Goal: Transaction & Acquisition: Purchase product/service

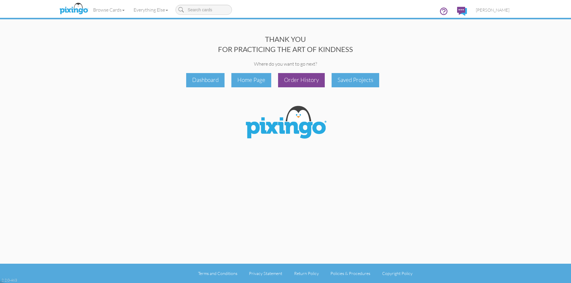
click at [315, 80] on div "Order History" at bounding box center [301, 80] width 47 height 14
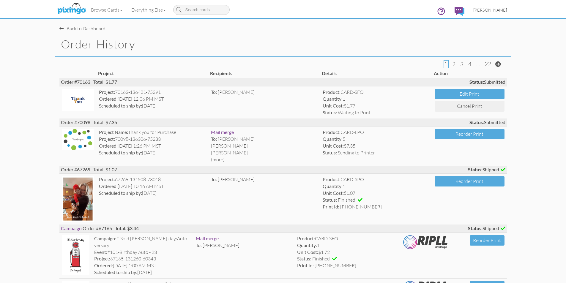
click at [496, 10] on span "[PERSON_NAME]" at bounding box center [491, 9] width 34 height 5
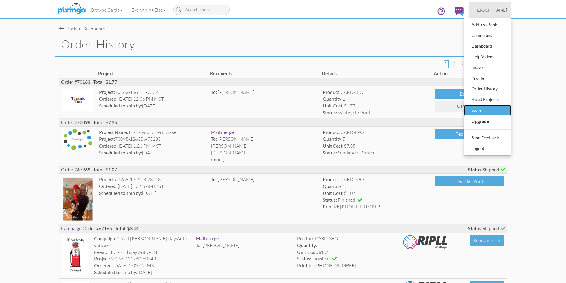
click at [480, 112] on div "Store" at bounding box center [487, 110] width 35 height 9
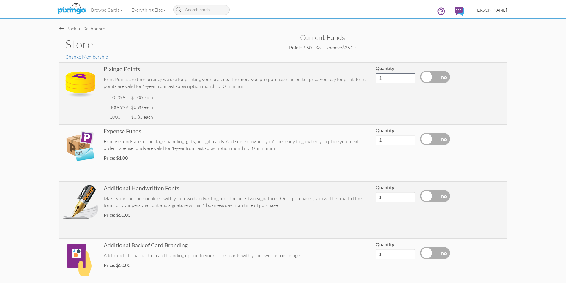
click at [493, 9] on span "[PERSON_NAME]" at bounding box center [491, 9] width 34 height 5
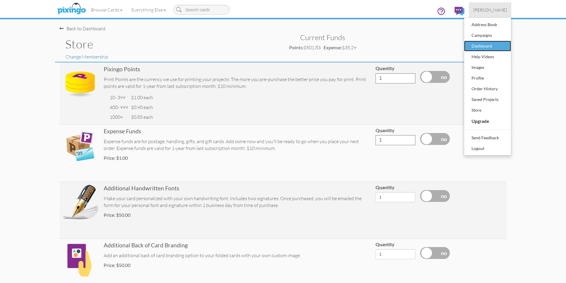
click at [478, 42] on div "Dashboard" at bounding box center [487, 46] width 35 height 9
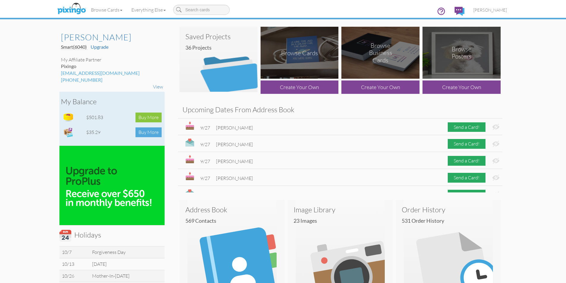
click at [151, 131] on div "Buy More" at bounding box center [149, 133] width 26 height 10
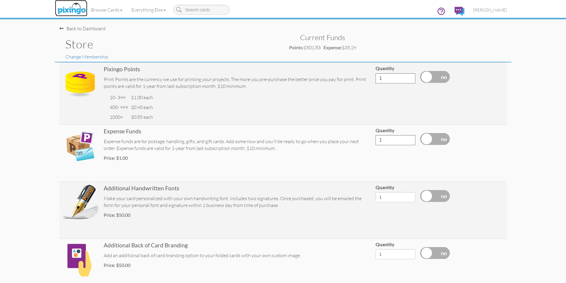
click at [75, 9] on img at bounding box center [72, 8] width 32 height 15
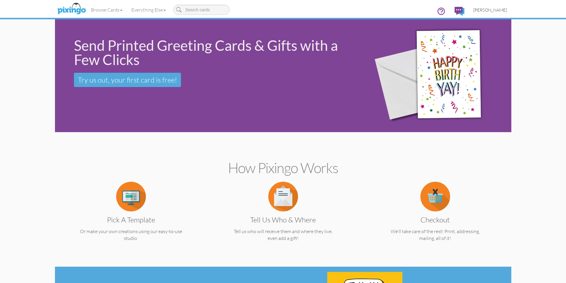
click at [494, 9] on span "[PERSON_NAME]" at bounding box center [491, 9] width 34 height 5
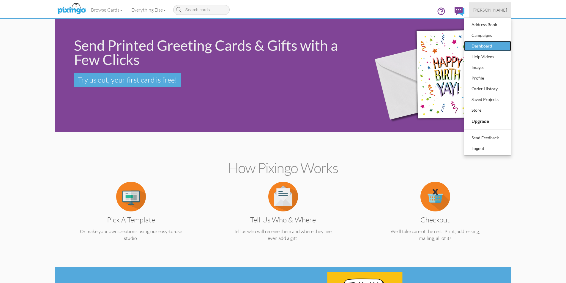
click at [473, 46] on div "Dashboard" at bounding box center [487, 46] width 35 height 9
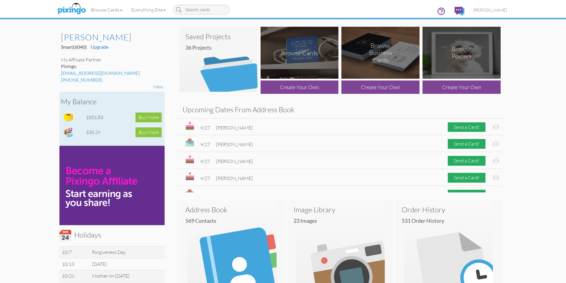
click at [94, 131] on td "$35.29" at bounding box center [101, 132] width 32 height 15
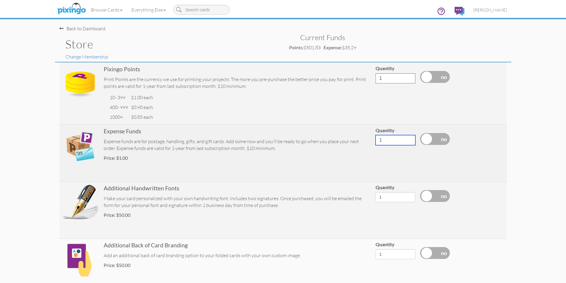
drag, startPoint x: 387, startPoint y: 140, endPoint x: 345, endPoint y: 129, distance: 43.9
click at [358, 134] on tr "Expense Funds Expense funds are for postage, handling, gifts, and gift cards. A…" at bounding box center [283, 153] width 448 height 57
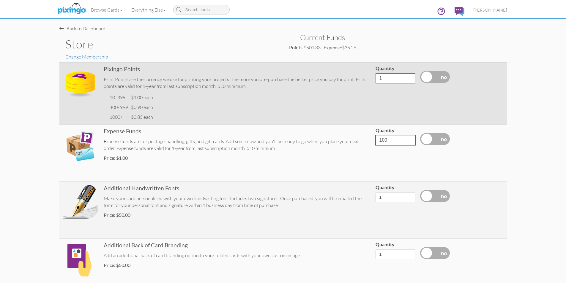
type input "100"
click at [457, 119] on td at bounding box center [440, 93] width 45 height 62
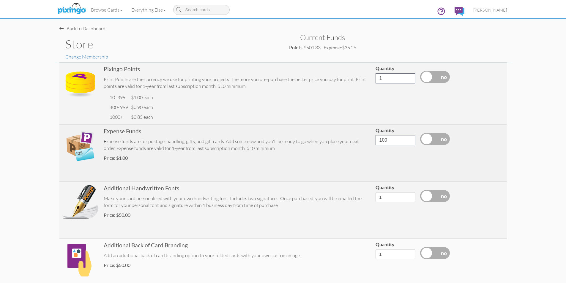
click at [444, 139] on label at bounding box center [435, 139] width 30 height 12
click at [0, 0] on input "checkbox" at bounding box center [0, 0] width 0 height 0
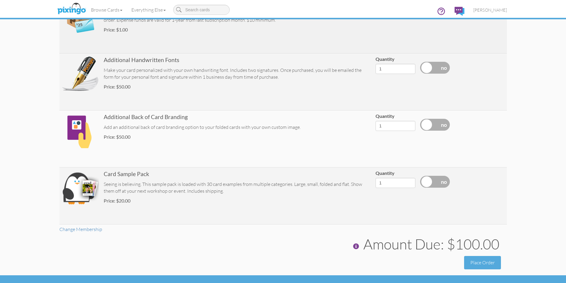
scroll to position [140, 0]
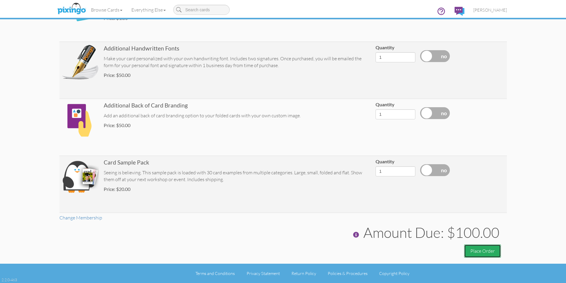
click at [485, 251] on button "Place Order" at bounding box center [482, 251] width 37 height 13
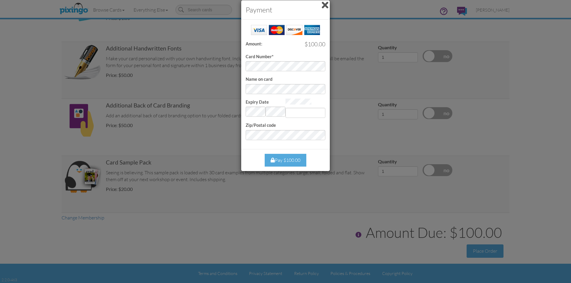
click at [324, 6] on span at bounding box center [325, 5] width 7 height 10
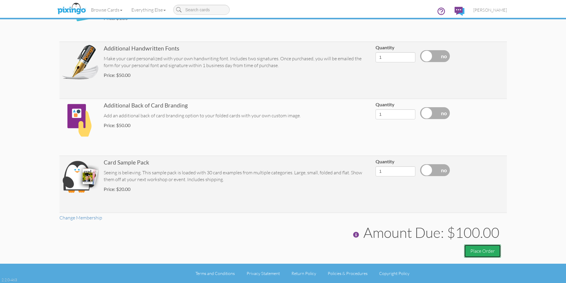
click at [471, 252] on button "Place Order" at bounding box center [482, 251] width 37 height 13
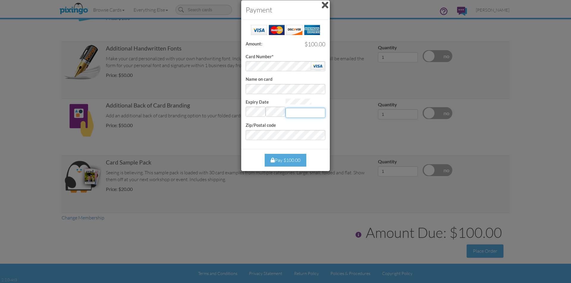
drag, startPoint x: 301, startPoint y: 117, endPoint x: 301, endPoint y: 120, distance: 3.0
click at [301, 117] on input "Expiry Date" at bounding box center [305, 113] width 40 height 10
type input "401"
click at [291, 162] on div "Pay $100.00" at bounding box center [286, 160] width 42 height 13
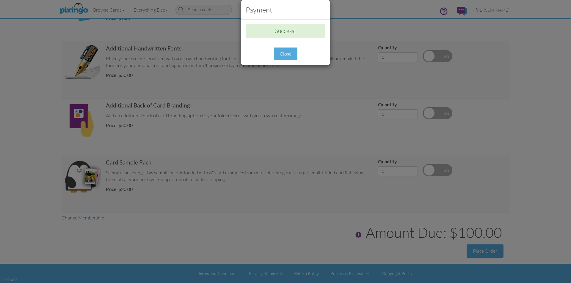
click at [279, 56] on div "Close" at bounding box center [285, 54] width 23 height 13
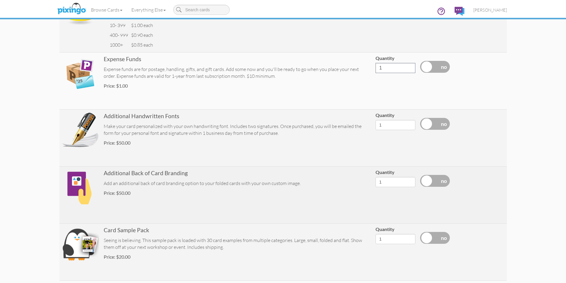
scroll to position [0, 0]
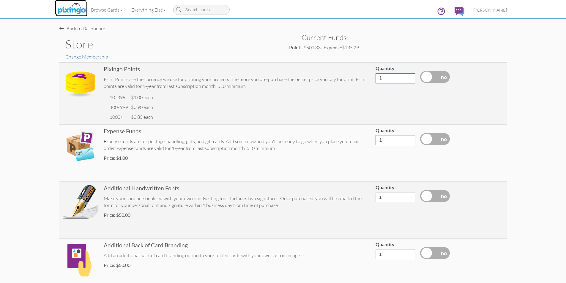
click at [79, 7] on img at bounding box center [72, 8] width 32 height 15
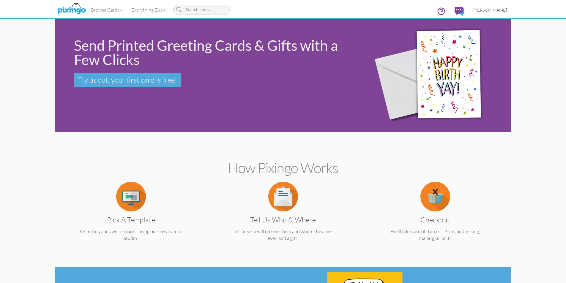
click at [504, 9] on span "[PERSON_NAME]" at bounding box center [491, 9] width 34 height 5
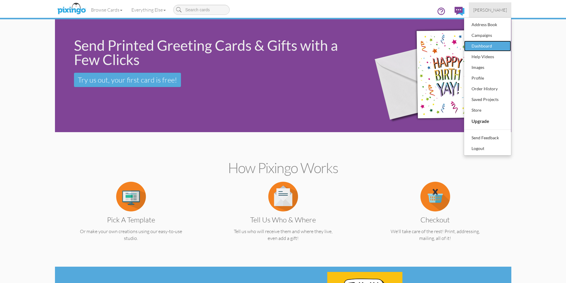
click at [490, 46] on div "Dashboard" at bounding box center [487, 46] width 35 height 9
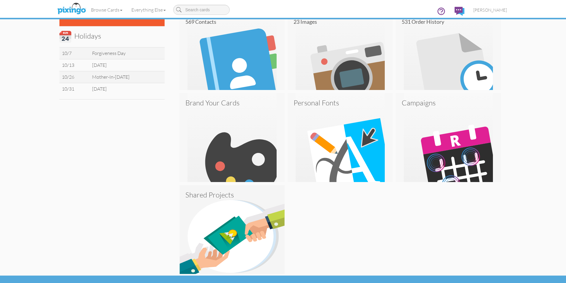
scroll to position [211, 0]
